Goal: Information Seeking & Learning: Learn about a topic

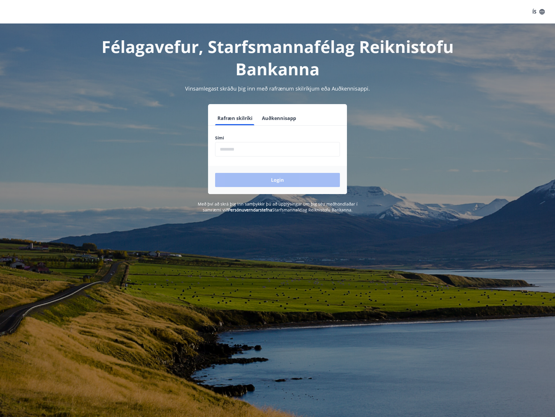
click at [264, 149] on input "phone" at bounding box center [277, 149] width 125 height 14
type input "********"
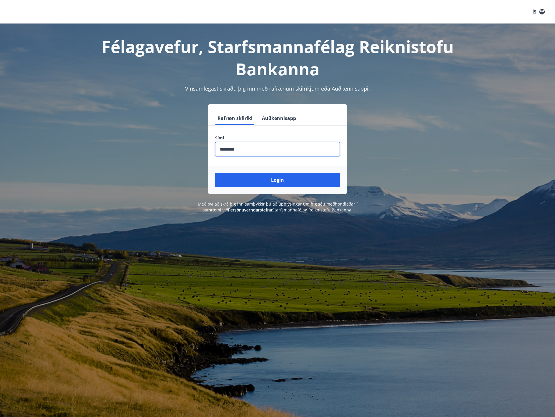
click at [266, 182] on button "Login" at bounding box center [277, 180] width 125 height 14
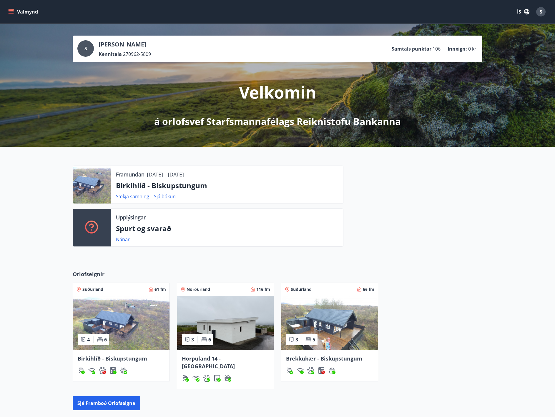
click at [139, 337] on img at bounding box center [121, 323] width 96 height 54
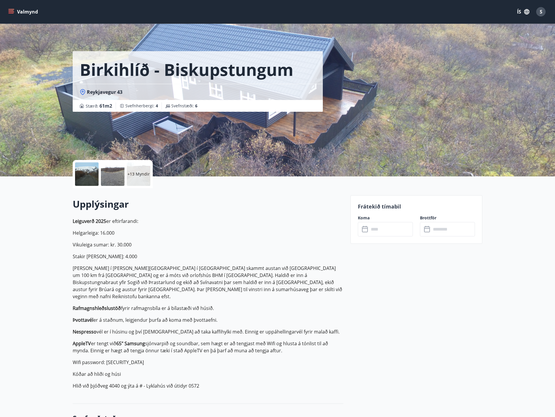
click at [234, 217] on div "Upplýsingar Leiguverð 2025 er eftirfarandi: Helgarleiga: 16.000 Vikuleiga sumar…" at bounding box center [208, 296] width 271 height 196
click at [11, 9] on icon "menu" at bounding box center [11, 12] width 6 height 6
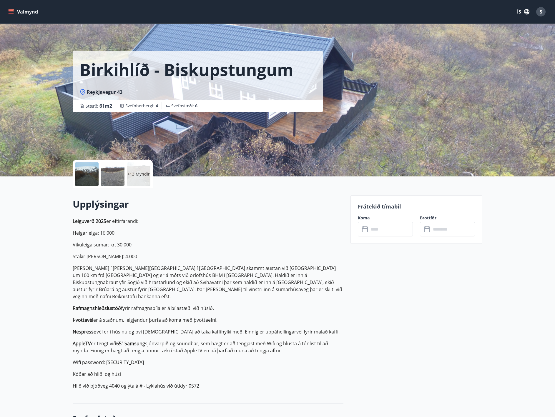
click at [311, 101] on div "Stærð : 61 m2 Svefnherbergi : 4 Svefnstæði : 6" at bounding box center [198, 106] width 250 height 12
click at [301, 69] on div "Birkihlíð - Biskupstungum" at bounding box center [198, 67] width 250 height 33
click at [85, 172] on div at bounding box center [87, 174] width 24 height 24
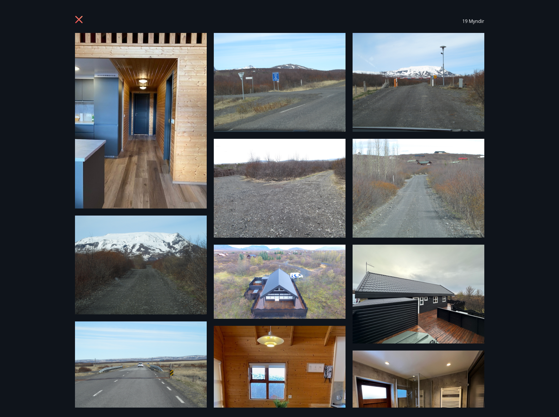
click at [79, 17] on icon at bounding box center [79, 20] width 9 height 9
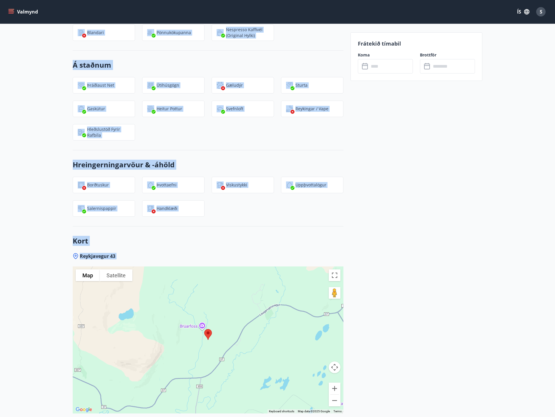
scroll to position [882, 0]
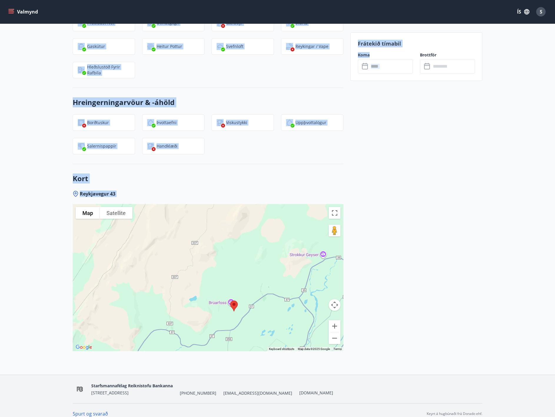
drag, startPoint x: 71, startPoint y: 201, endPoint x: 363, endPoint y: 357, distance: 331.0
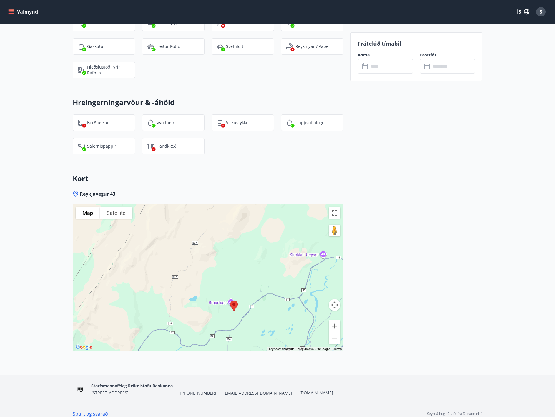
drag, startPoint x: 363, startPoint y: 357, endPoint x: 336, endPoint y: 359, distance: 27.1
click at [336, 359] on div "Reykjavegur 43 To navigate the map with touch gestures double-tap and hold your…" at bounding box center [208, 283] width 271 height 184
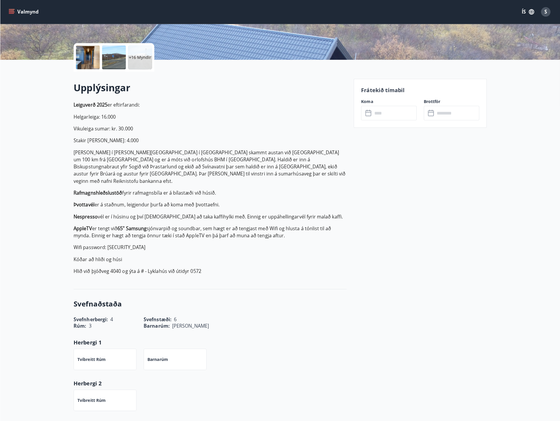
scroll to position [0, 0]
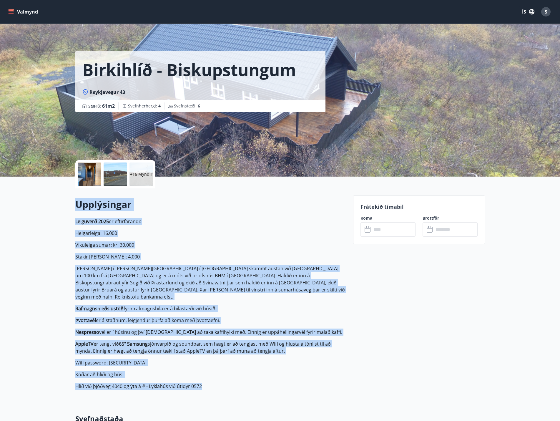
drag, startPoint x: 77, startPoint y: 207, endPoint x: 211, endPoint y: 374, distance: 214.2
copy div "Loremipsumd Sitametco 0704 ad elitseddoeiu: Temporincid: 39.211 Utlaboree dolor…"
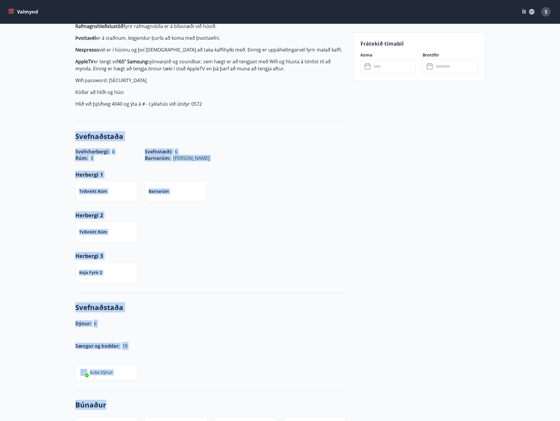
scroll to position [353, 0]
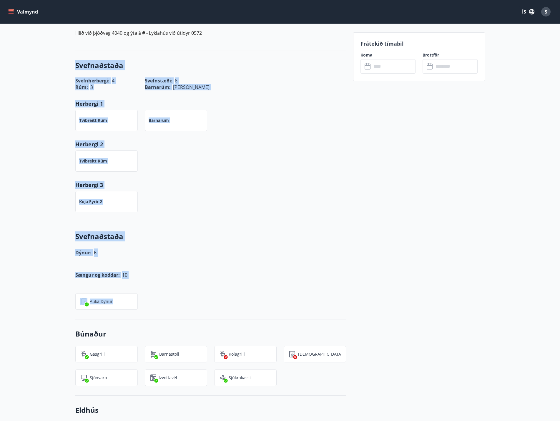
drag, startPoint x: 72, startPoint y: 172, endPoint x: 145, endPoint y: 288, distance: 137.3
click at [145, 288] on div "+16 Myndir Upplýsingar Leiguverð 2025 er eftirfarandi: [PERSON_NAME]: 16.000 Vi…" at bounding box center [207, 364] width 278 height 1080
copy div "Svefnaðstaða Svefnherbergi : 4 Svefnstæði : 6 Rúm : 3 Barnarúm : [PERSON_NAME] …"
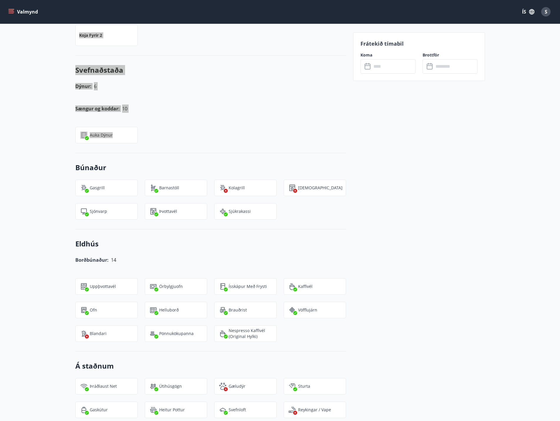
scroll to position [529, 0]
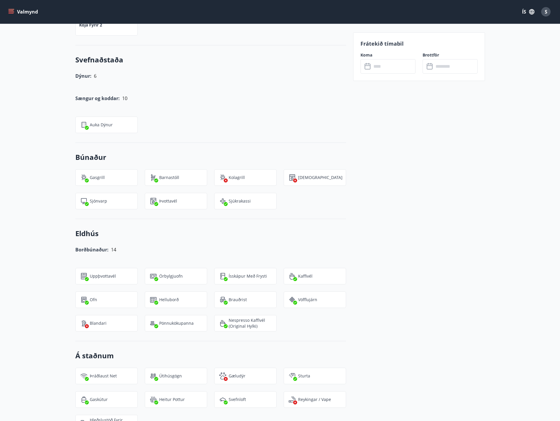
click at [431, 218] on div "Frátekið tímabil Koma ​ ​ Brottför ​ ​" at bounding box center [419, 206] width 132 height 1080
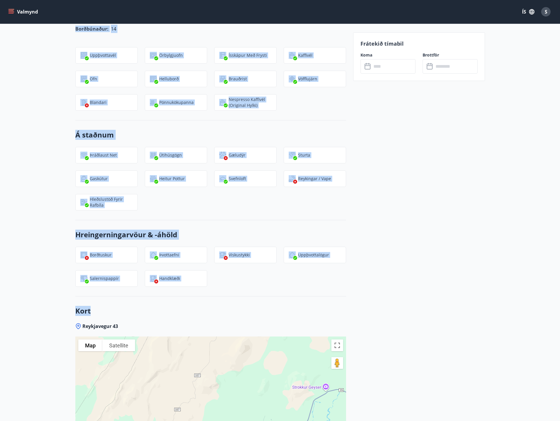
scroll to position [794, 0]
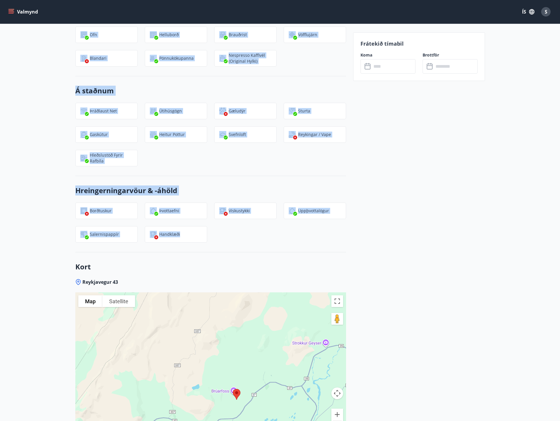
drag, startPoint x: 71, startPoint y: 146, endPoint x: 206, endPoint y: 235, distance: 161.2
copy div "Búnaður Gasgrill Barnastóll Kolagrill Þurrkari Sjónvarp Þvottavél Sjúkrakassi E…"
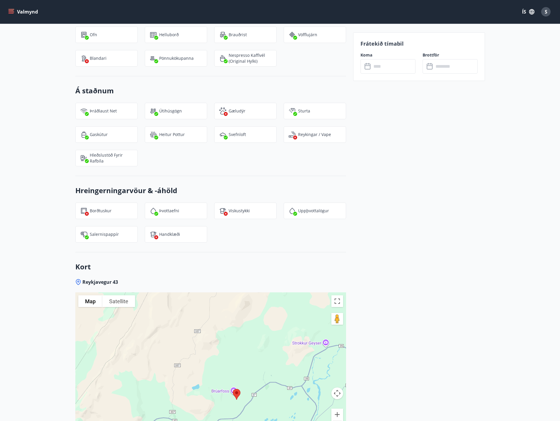
drag, startPoint x: 439, startPoint y: 246, endPoint x: 429, endPoint y: 246, distance: 9.7
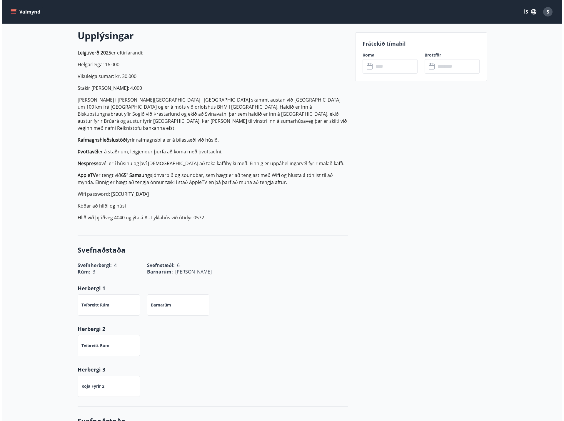
scroll to position [0, 0]
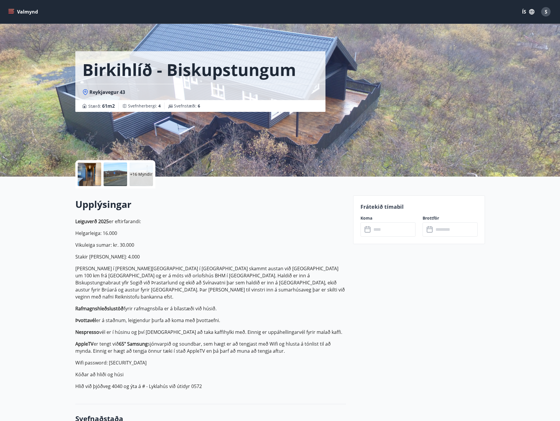
click at [88, 174] on div at bounding box center [90, 174] width 24 height 24
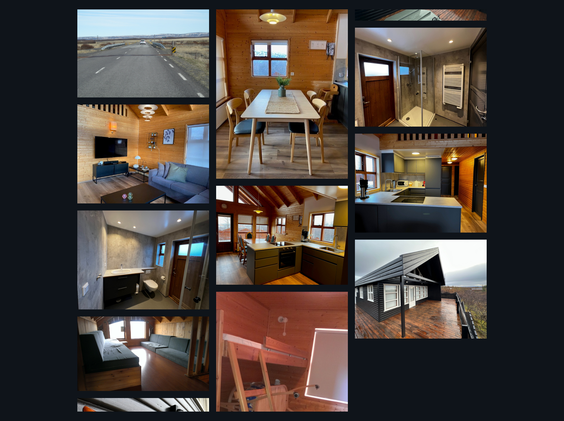
scroll to position [324, 0]
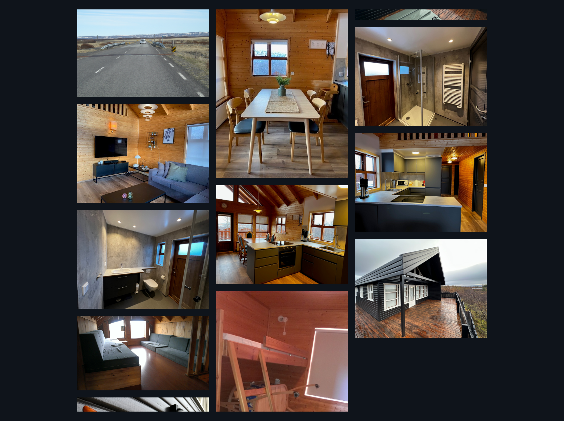
click at [299, 223] on img at bounding box center [282, 234] width 132 height 99
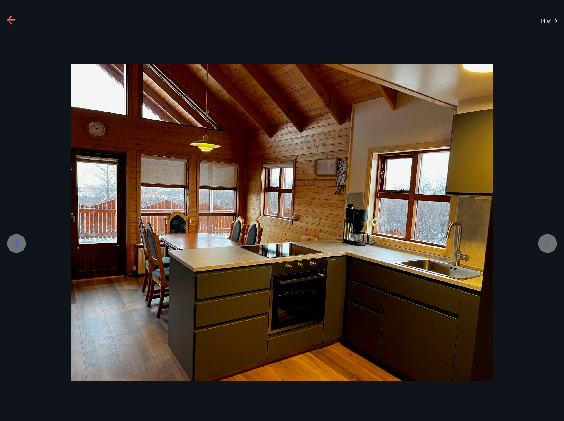
click at [13, 18] on icon at bounding box center [11, 20] width 9 height 9
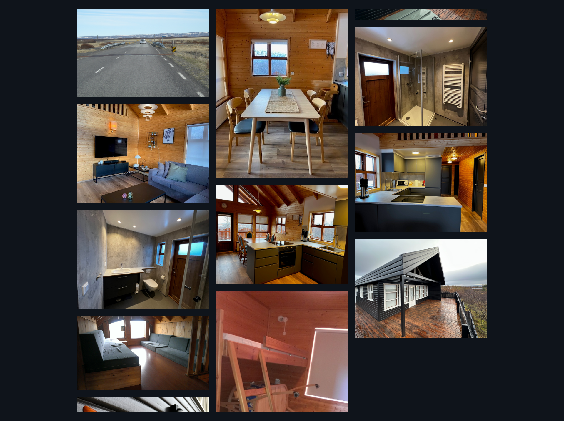
click at [124, 143] on img at bounding box center [143, 153] width 132 height 99
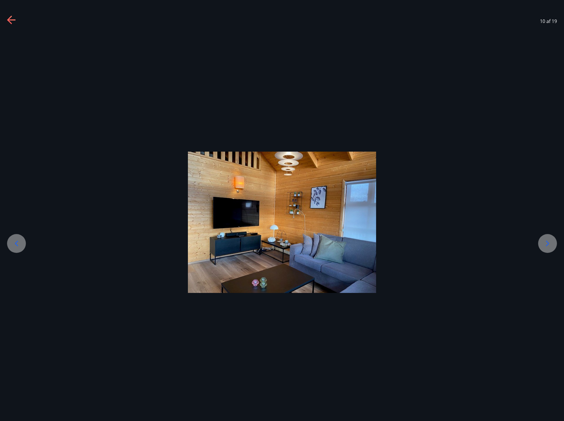
click at [11, 16] on icon at bounding box center [9, 20] width 5 height 8
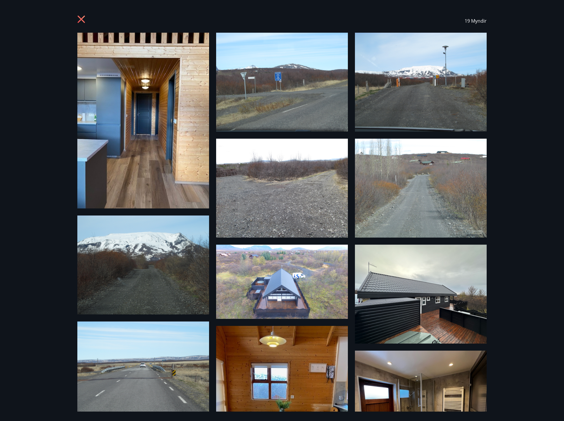
scroll to position [0, 0]
click at [281, 282] on img at bounding box center [282, 282] width 132 height 74
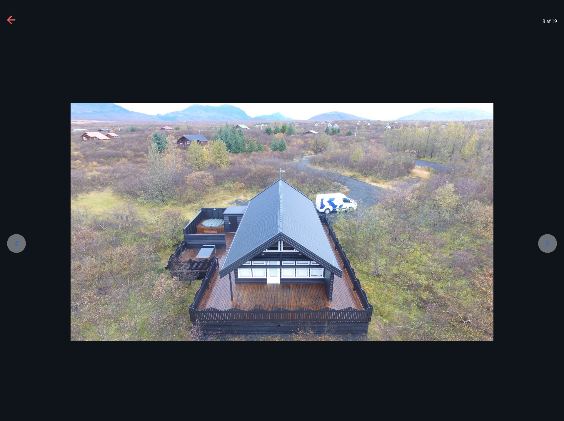
drag, startPoint x: 10, startPoint y: 17, endPoint x: 17, endPoint y: 17, distance: 6.8
click at [10, 17] on icon at bounding box center [9, 20] width 5 height 8
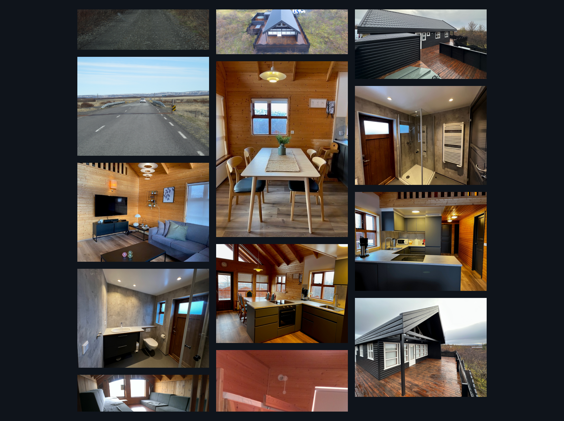
scroll to position [439, 0]
